Goal: Transaction & Acquisition: Book appointment/travel/reservation

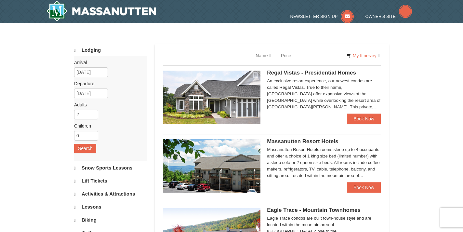
select select "10"
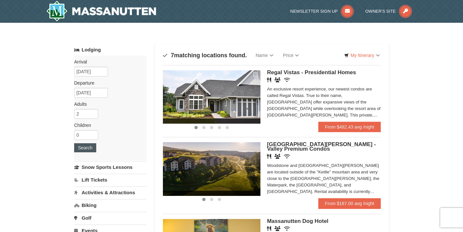
click at [92, 146] on button "Search" at bounding box center [85, 147] width 22 height 9
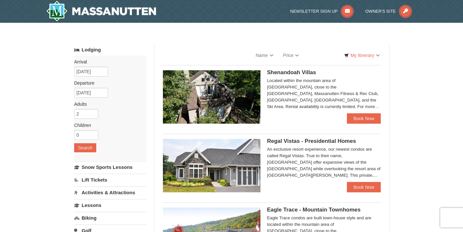
select select "10"
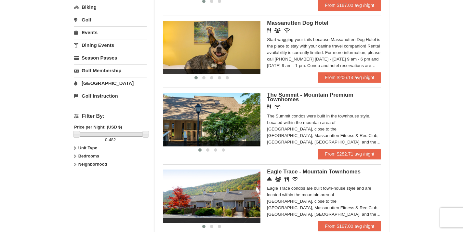
scroll to position [219, 0]
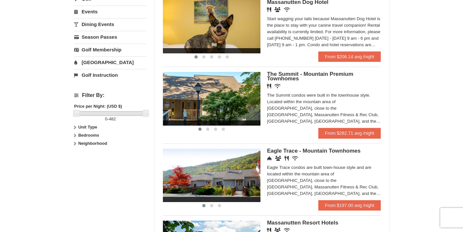
click at [246, 176] on img at bounding box center [212, 175] width 98 height 53
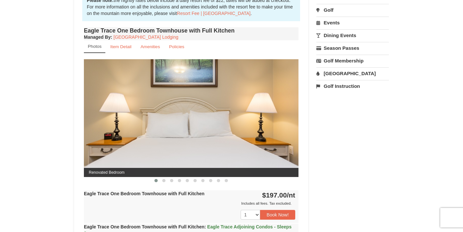
scroll to position [218, 0]
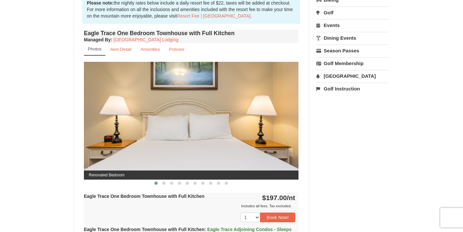
click at [97, 49] on small "Photos" at bounding box center [95, 49] width 14 height 5
click at [128, 97] on img at bounding box center [191, 120] width 215 height 117
click at [172, 102] on img at bounding box center [191, 120] width 215 height 117
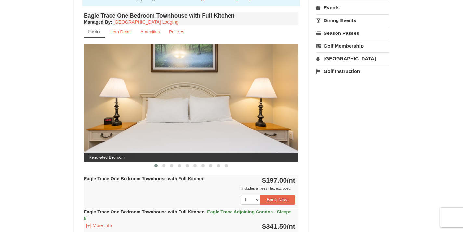
scroll to position [215, 0]
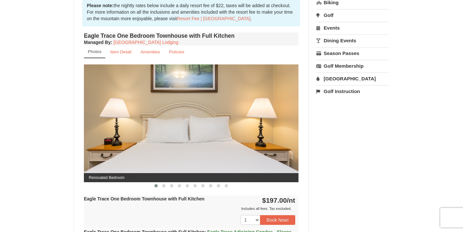
click at [97, 52] on small "Photos" at bounding box center [95, 51] width 14 height 5
click at [102, 54] on link "Photos" at bounding box center [94, 52] width 21 height 13
click at [151, 51] on small "Amenities" at bounding box center [151, 51] width 20 height 5
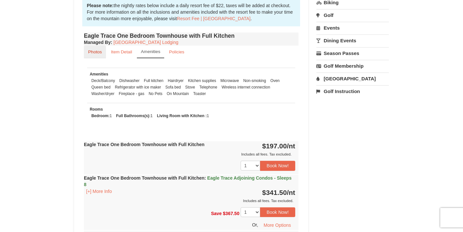
click at [100, 51] on small "Photos" at bounding box center [95, 51] width 14 height 5
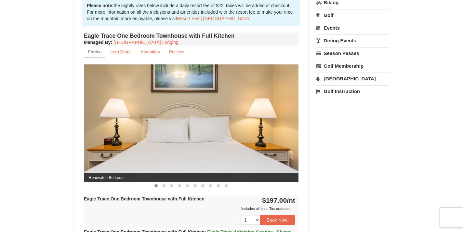
click at [164, 185] on span at bounding box center [163, 185] width 3 height 3
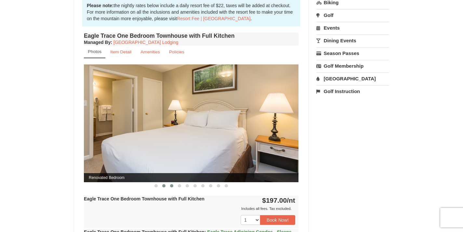
click at [171, 185] on span at bounding box center [171, 185] width 3 height 3
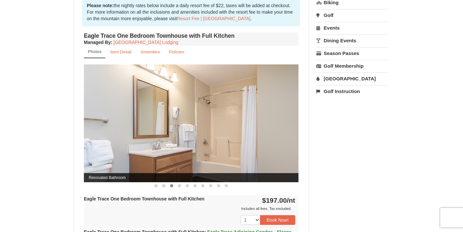
click at [171, 185] on span at bounding box center [171, 185] width 3 height 3
click at [180, 185] on span at bounding box center [179, 185] width 3 height 3
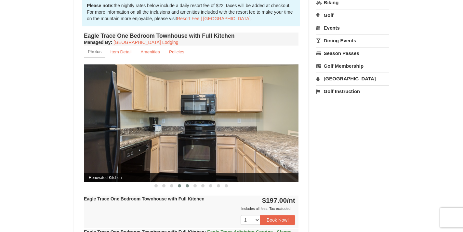
click at [188, 185] on span at bounding box center [187, 185] width 3 height 3
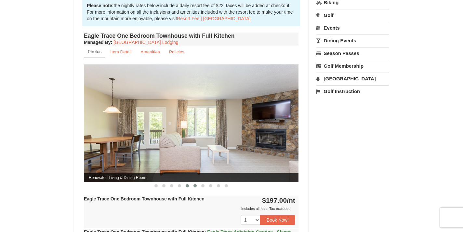
click at [195, 185] on span at bounding box center [195, 185] width 3 height 3
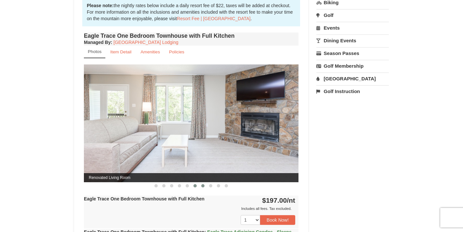
click at [204, 186] on span at bounding box center [202, 185] width 3 height 3
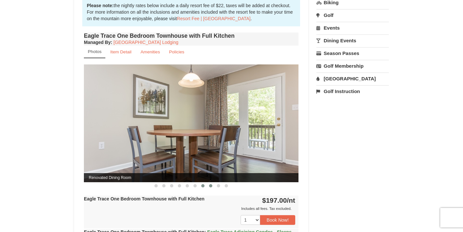
click at [210, 186] on span at bounding box center [210, 185] width 3 height 3
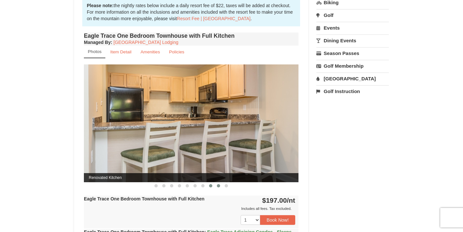
click at [217, 186] on span at bounding box center [218, 185] width 3 height 3
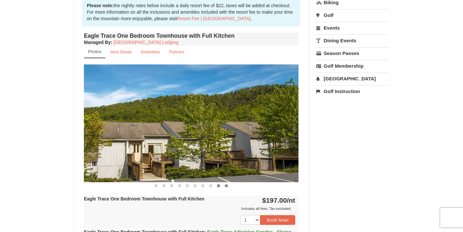
click at [227, 185] on span at bounding box center [226, 185] width 3 height 3
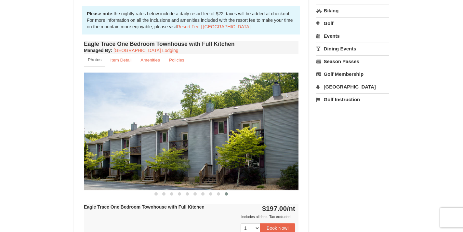
scroll to position [181, 0]
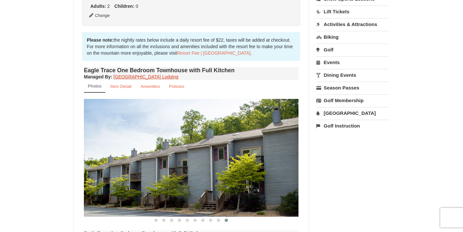
click at [153, 77] on link "Massanutten Resort Lodging" at bounding box center [146, 76] width 65 height 5
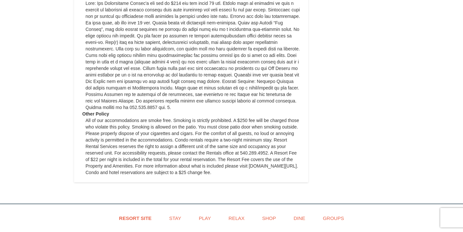
scroll to position [791, 0]
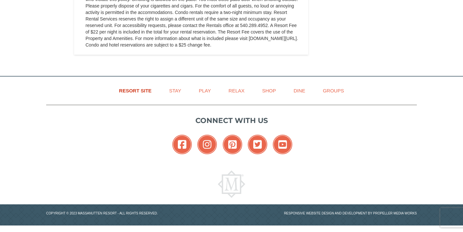
click at [135, 89] on link "Resort Site" at bounding box center [135, 90] width 49 height 15
